Goal: Use online tool/utility: Utilize a website feature to perform a specific function

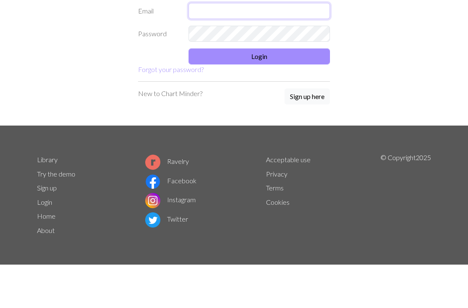
type input "[EMAIL_ADDRESS][DOMAIN_NAME]"
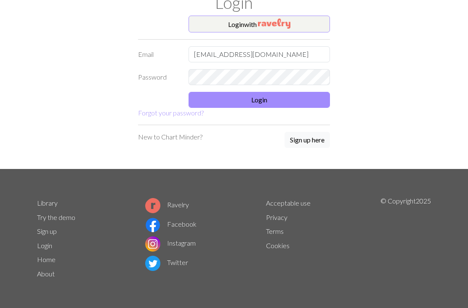
click at [261, 104] on button "Login" at bounding box center [259, 100] width 141 height 16
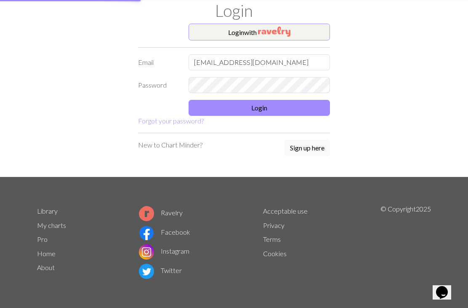
scroll to position [24, 0]
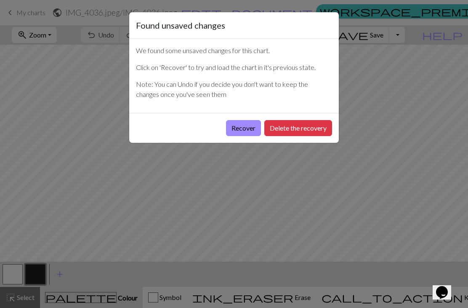
click at [241, 130] on button "Recover" at bounding box center [243, 128] width 35 height 16
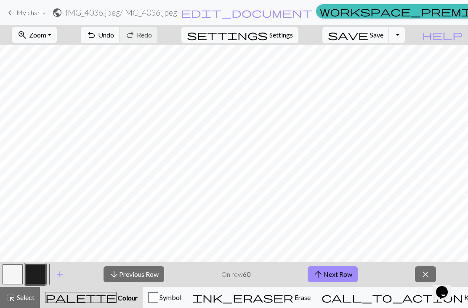
click at [46, 37] on span "Zoom" at bounding box center [37, 35] width 17 height 8
click at [64, 95] on button "50%" at bounding box center [45, 100] width 67 height 13
click at [337, 272] on button "arrow_upward Next Row" at bounding box center [333, 274] width 50 height 16
click at [334, 278] on button "arrow_upward Next Row" at bounding box center [333, 274] width 50 height 16
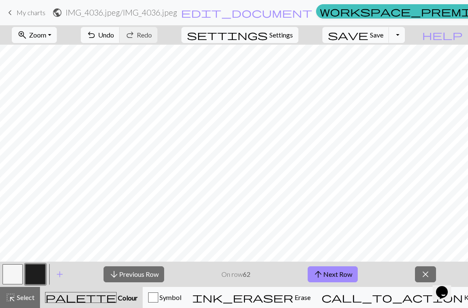
click at [316, 292] on button "ink_eraser Erase Erase" at bounding box center [251, 297] width 129 height 21
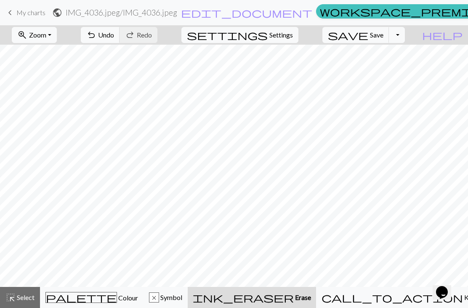
click at [408, 303] on button "call_to_action Knitting mode Knitting mode" at bounding box center [413, 297] width 195 height 21
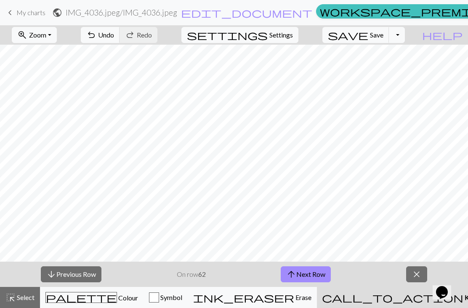
click at [309, 277] on button "arrow_upward Next Row" at bounding box center [306, 274] width 50 height 16
click at [316, 272] on button "arrow_upward Next Row" at bounding box center [306, 274] width 50 height 16
click at [308, 281] on button "arrow_upward Next Row" at bounding box center [306, 274] width 50 height 16
click at [292, 280] on span "arrow_upward" at bounding box center [291, 274] width 10 height 12
click at [317, 272] on button "arrow_upward Next Row" at bounding box center [306, 274] width 50 height 16
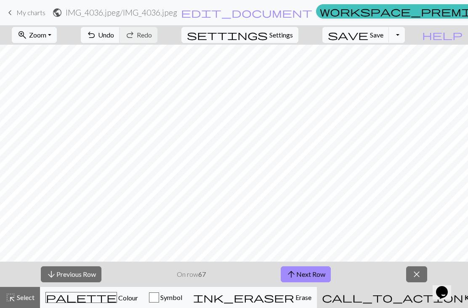
click at [326, 276] on button "arrow_upward Next Row" at bounding box center [306, 274] width 50 height 16
click at [312, 275] on button "arrow_upward Next Row" at bounding box center [306, 274] width 50 height 16
click at [80, 279] on button "arrow_downward Previous Row" at bounding box center [71, 274] width 61 height 16
